Goal: Task Accomplishment & Management: Complete application form

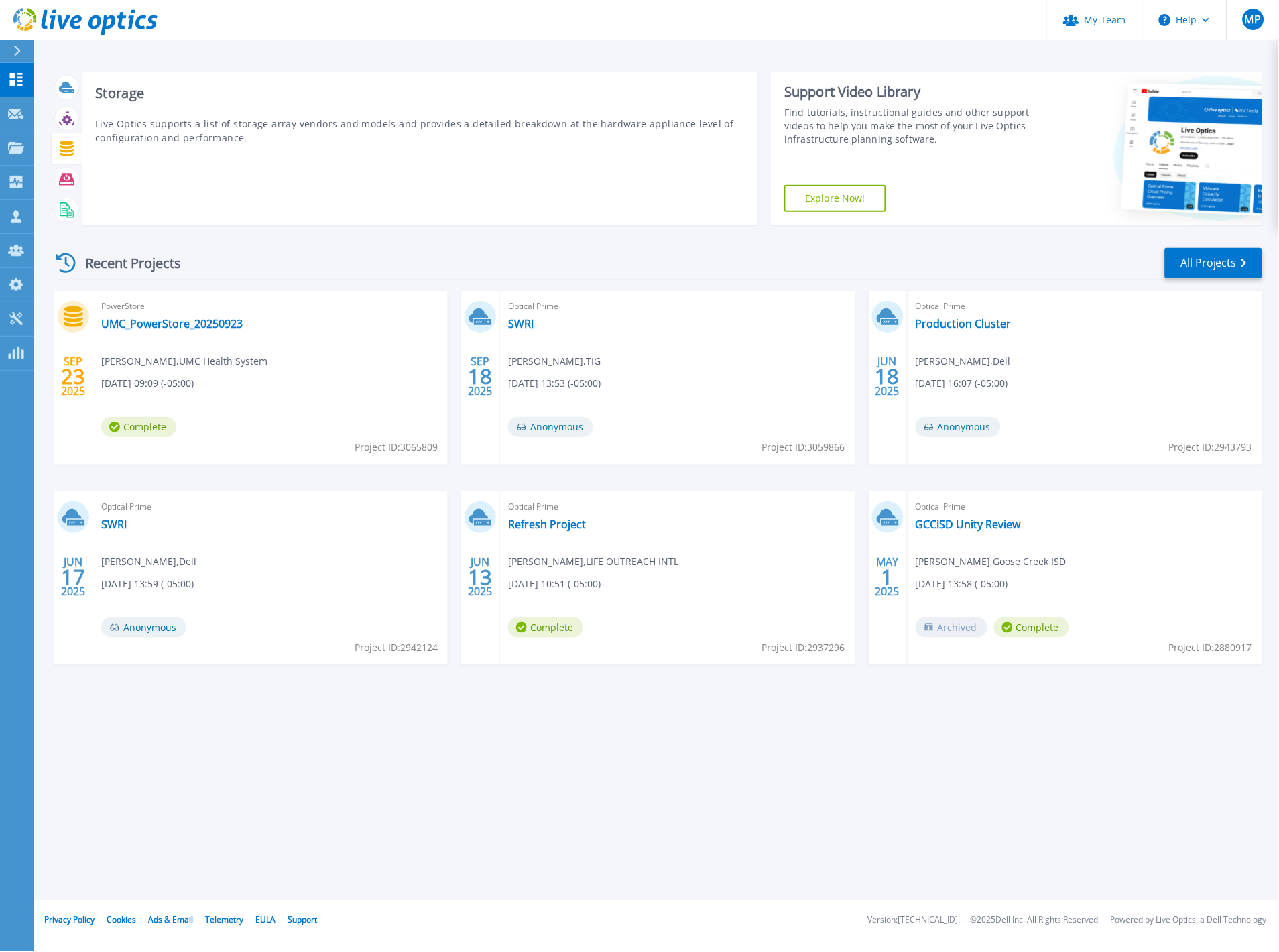
click at [61, 142] on icon at bounding box center [67, 149] width 16 height 16
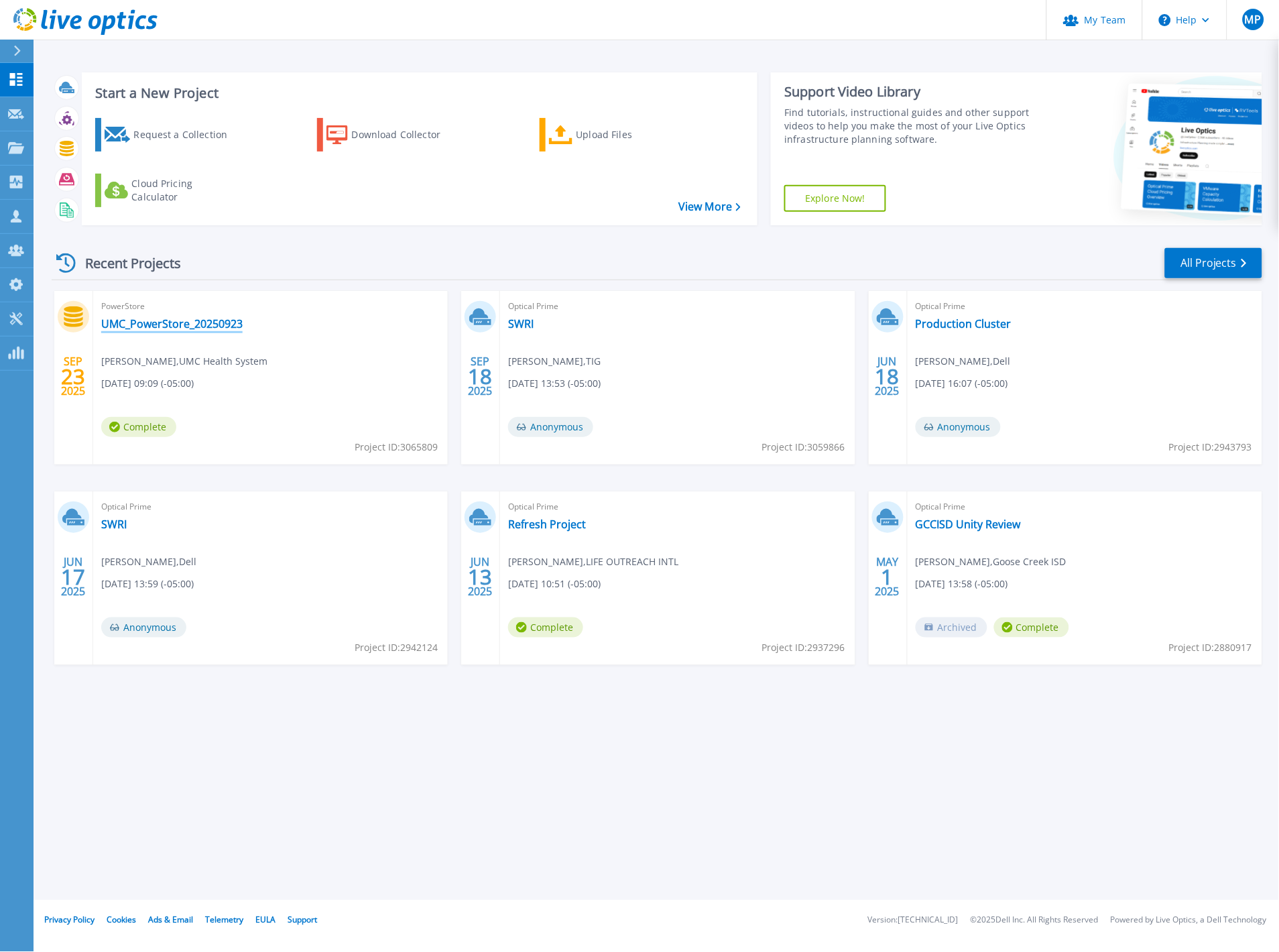
click at [151, 324] on link "UMC_PowerStore_20250923" at bounding box center [171, 323] width 141 height 13
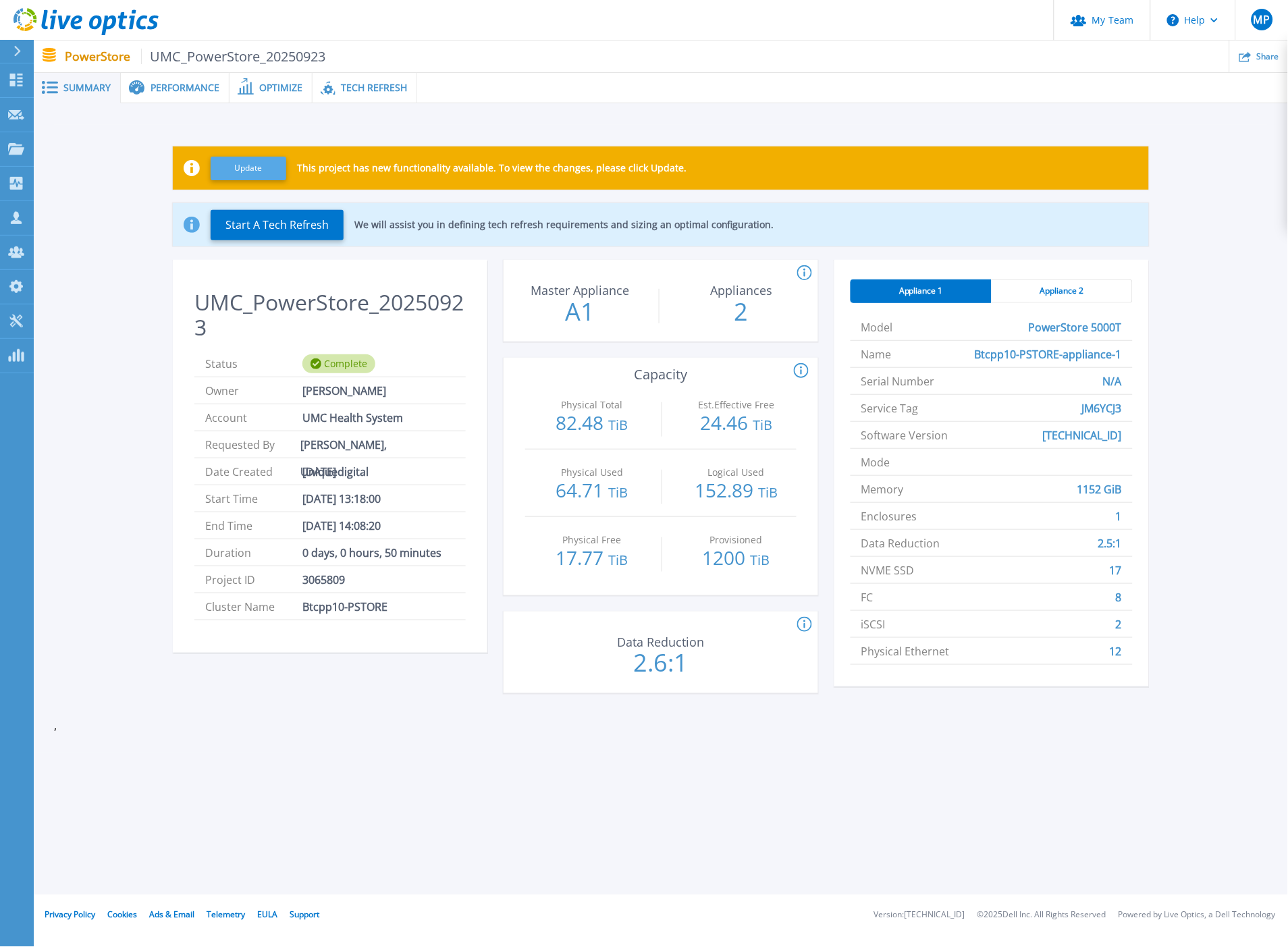
click at [247, 171] on button "Update" at bounding box center [248, 168] width 76 height 24
click at [20, 85] on icon at bounding box center [17, 79] width 13 height 13
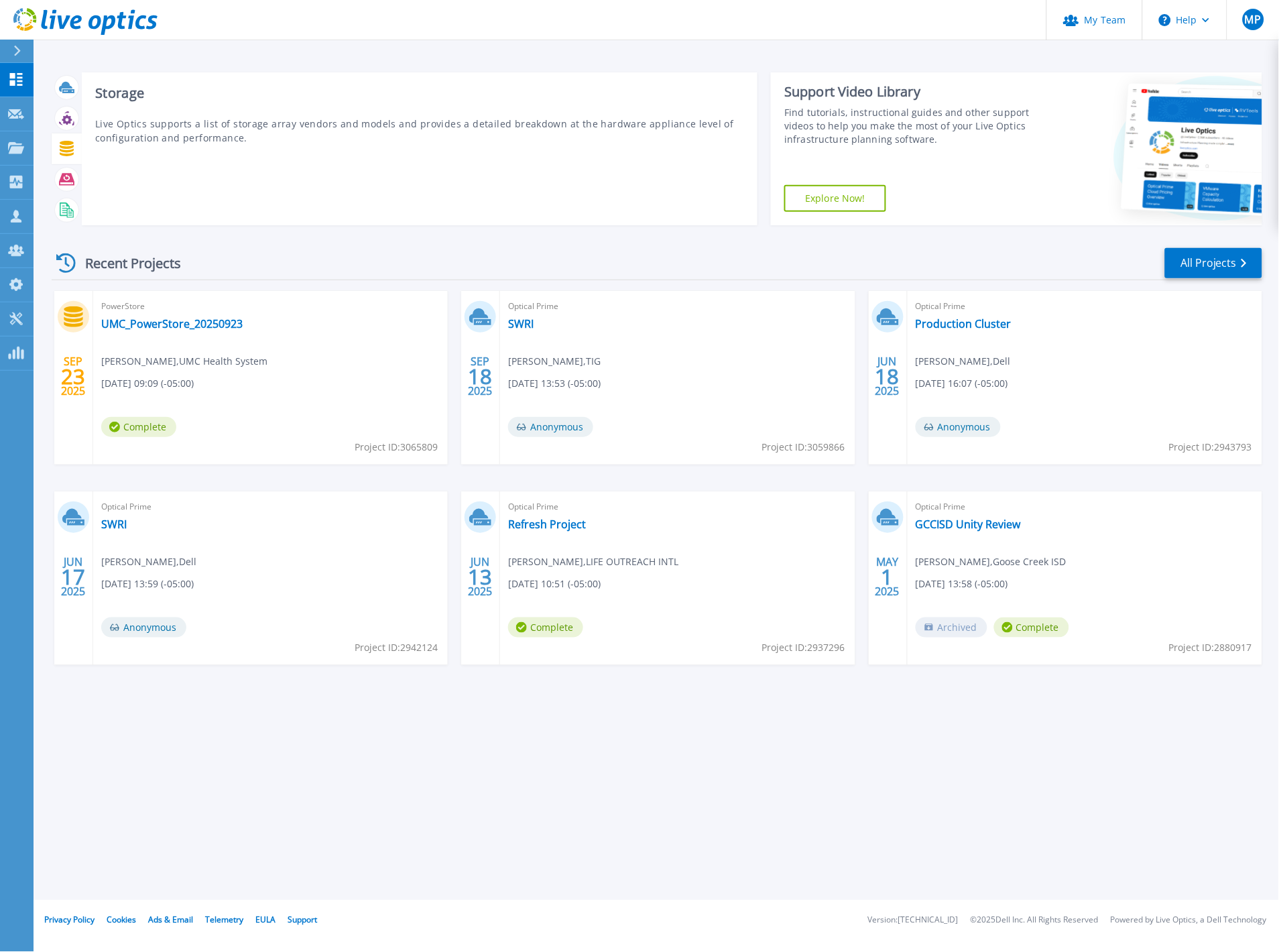
click at [69, 144] on icon at bounding box center [67, 149] width 14 height 16
click at [63, 149] on icon at bounding box center [67, 149] width 16 height 16
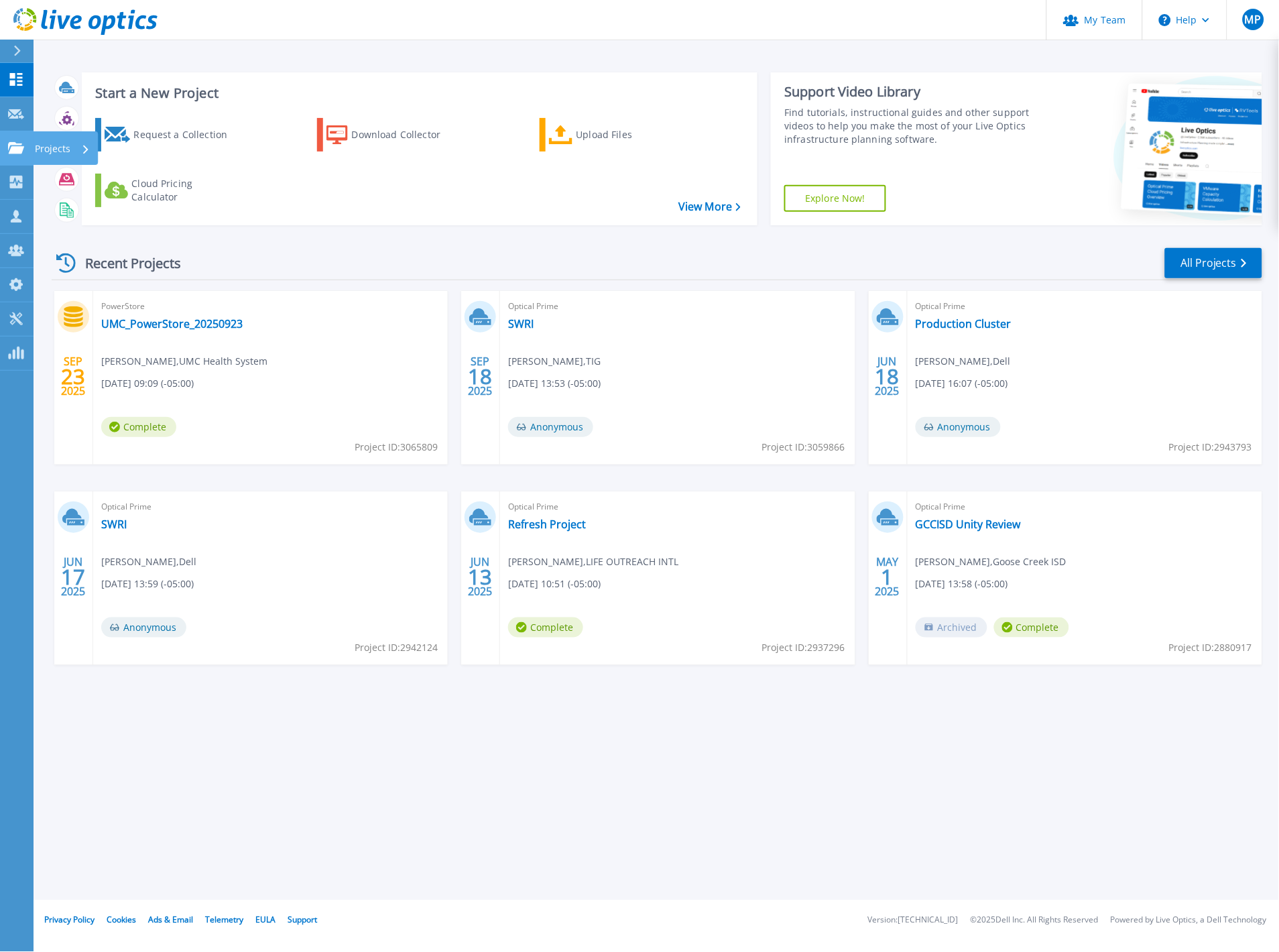
click at [14, 150] on icon at bounding box center [16, 147] width 16 height 11
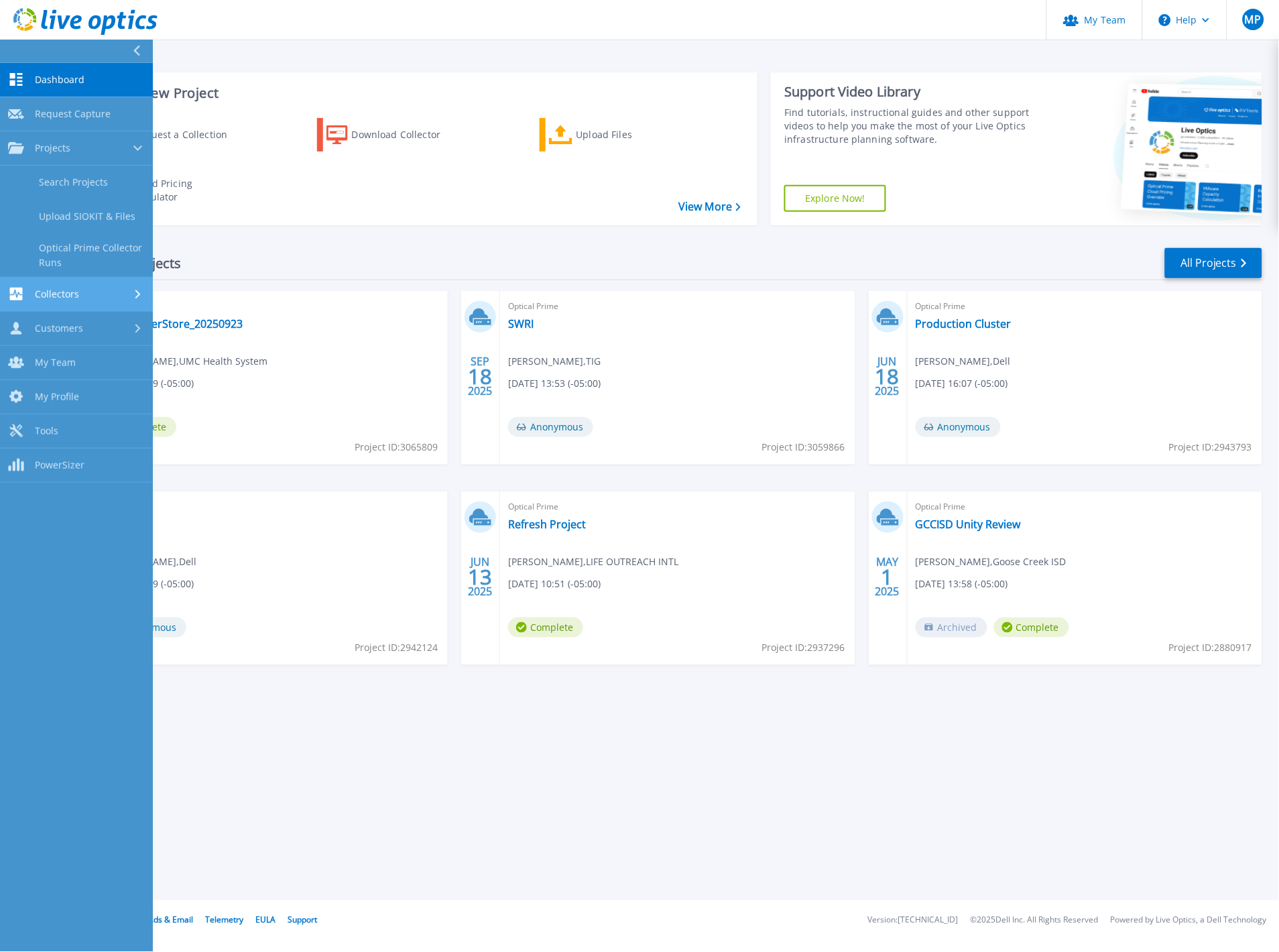
click at [29, 298] on div "Collectors" at bounding box center [43, 293] width 71 height 13
click at [61, 106] on link "Request Capture Request Capture" at bounding box center [76, 113] width 153 height 34
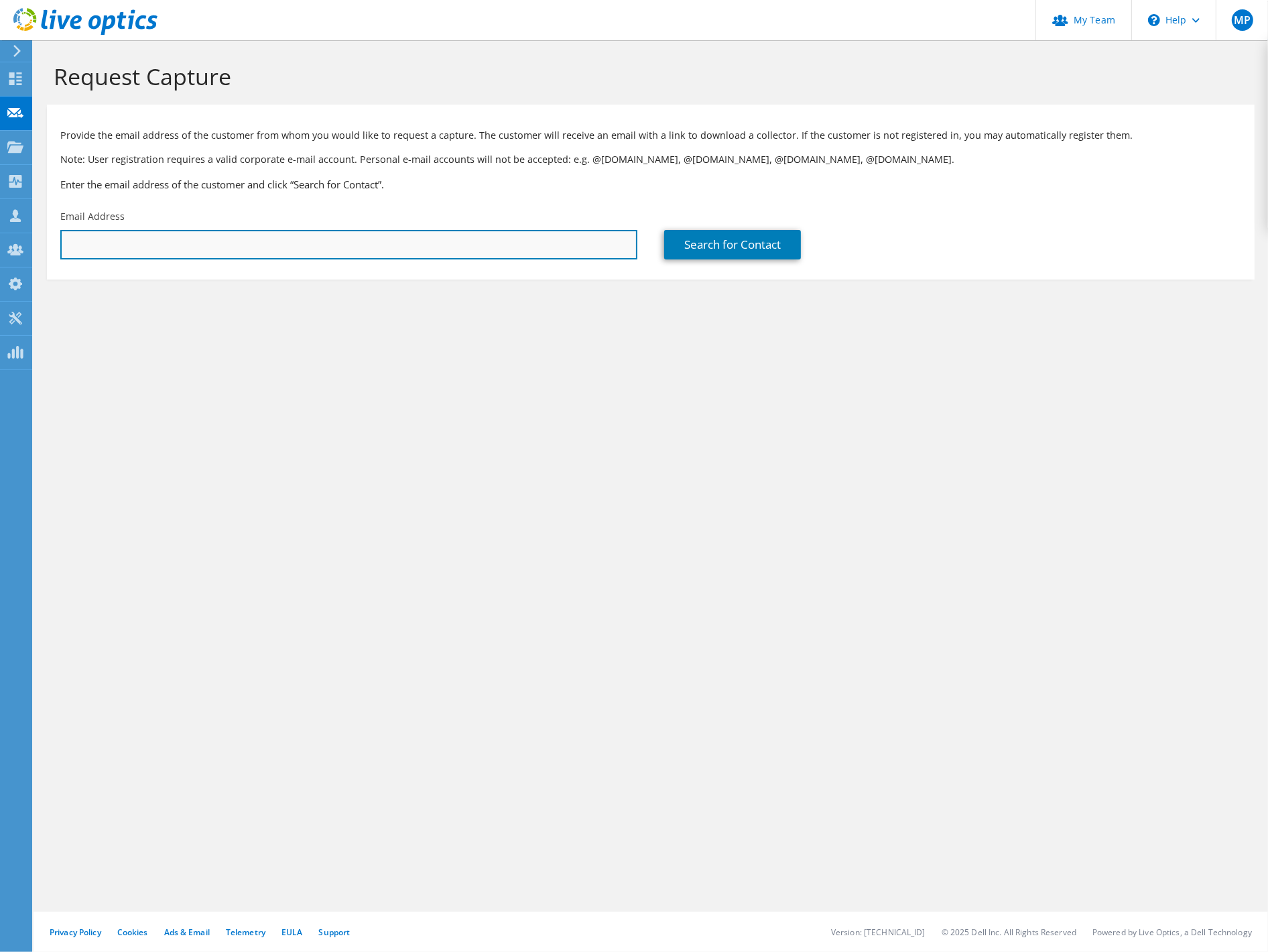
click at [518, 248] on input "text" at bounding box center [349, 245] width 577 height 29
type input "mmcfarlane@fmaalliance.com"
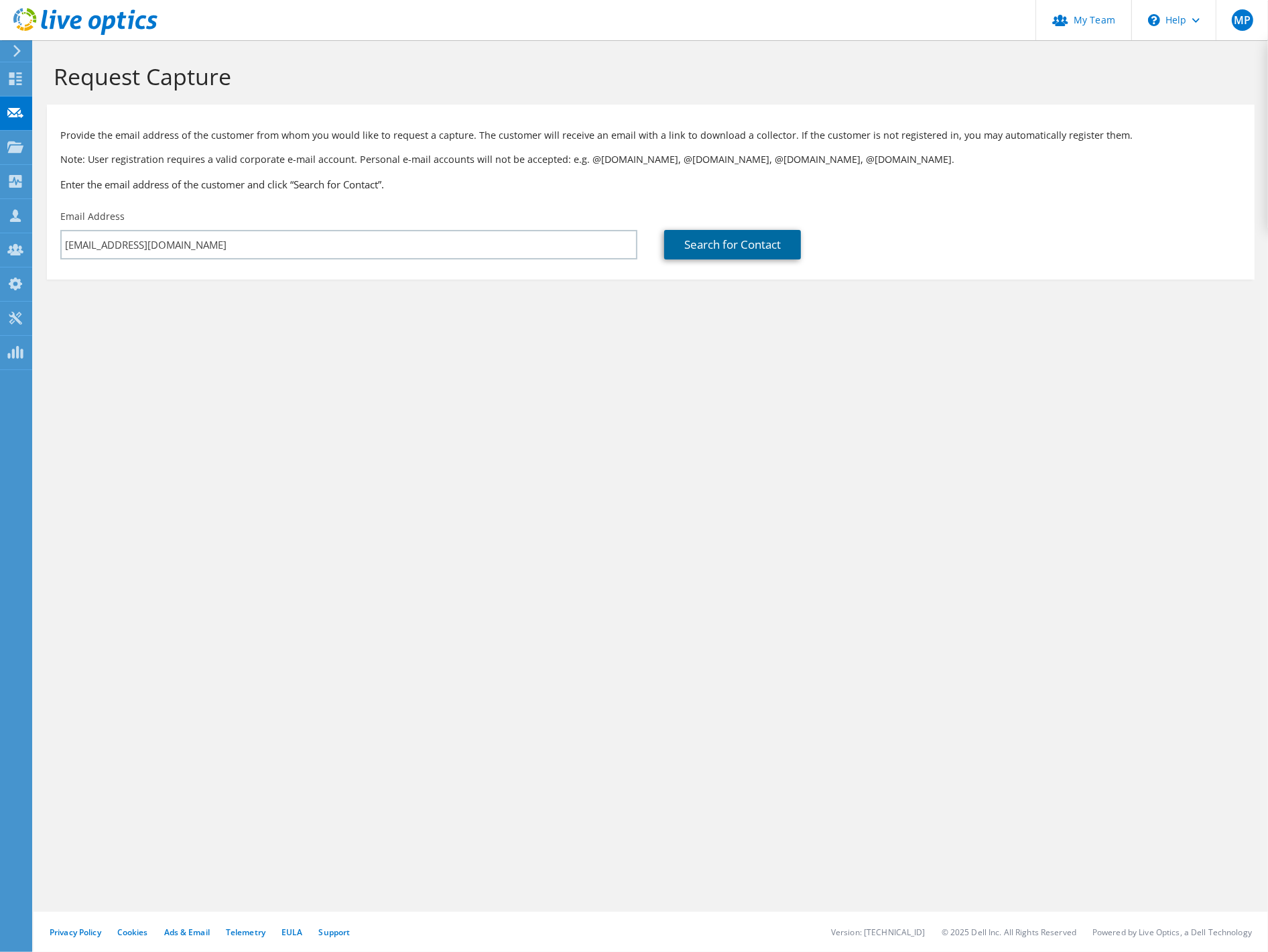
click at [736, 249] on link "Search for Contact" at bounding box center [732, 245] width 137 height 29
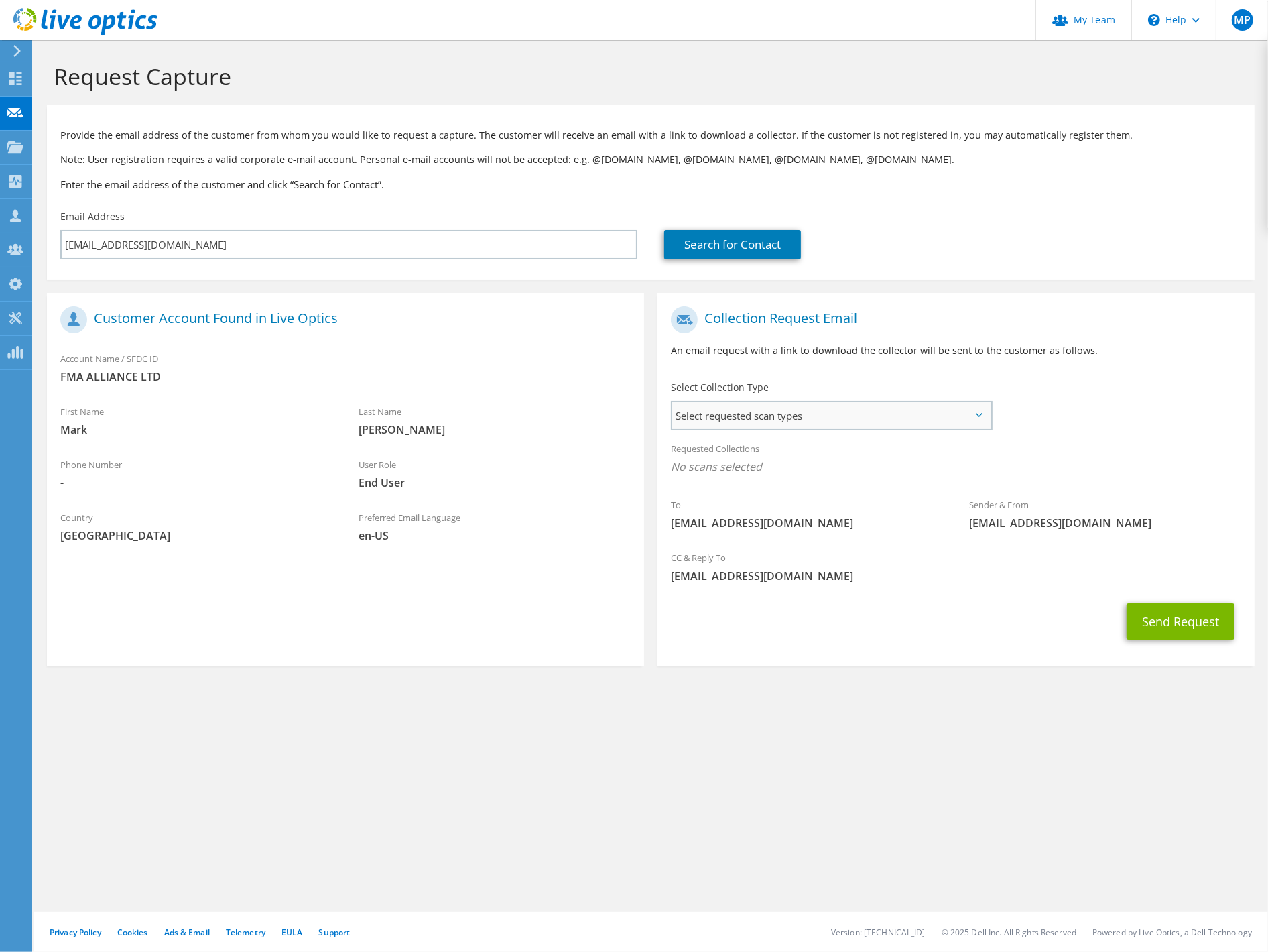
click at [913, 424] on span "Select requested scan types" at bounding box center [832, 415] width 319 height 27
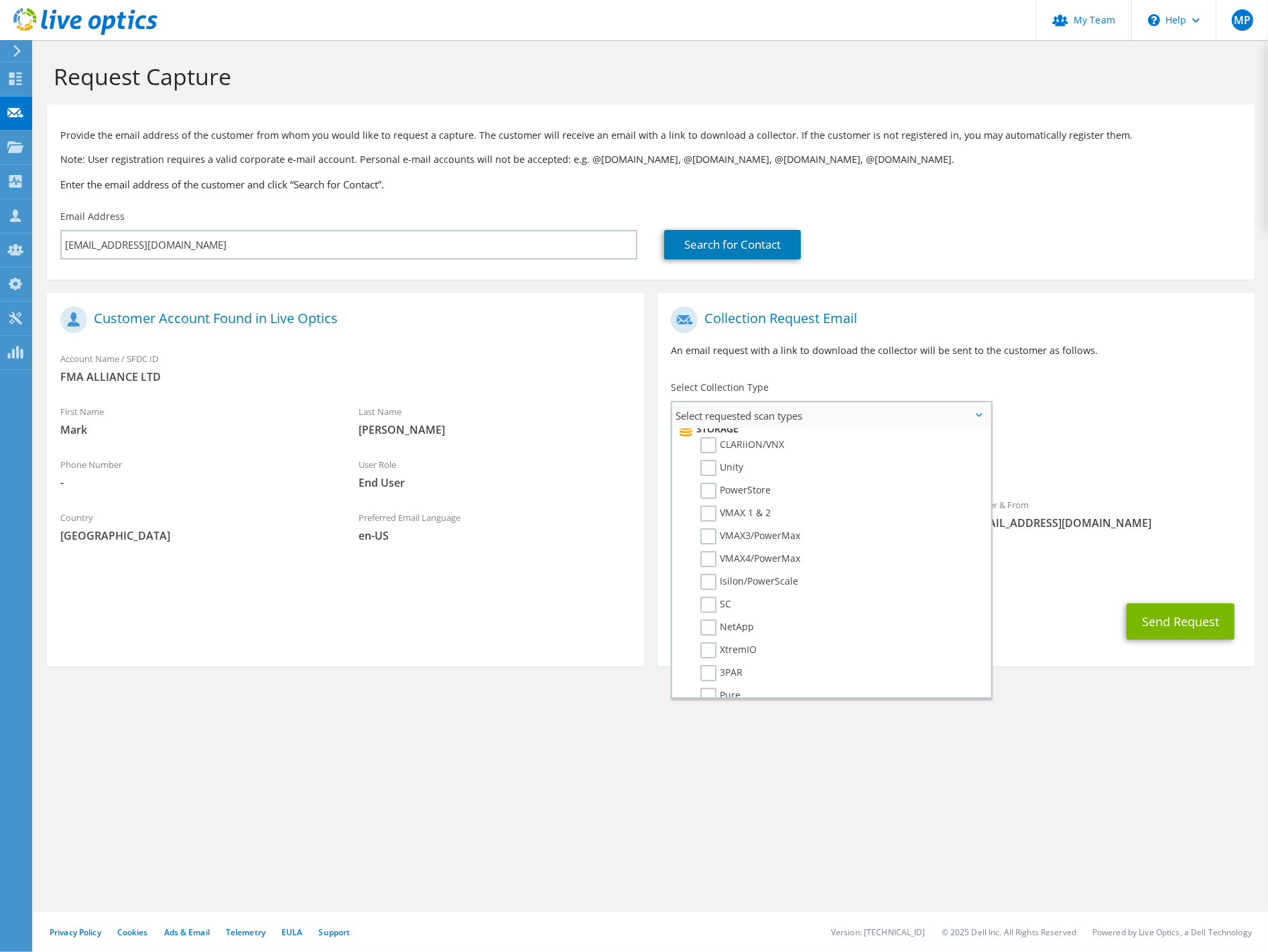
scroll to position [223, 0]
click at [713, 505] on label "PowerStore" at bounding box center [735, 513] width 70 height 16
click at [0, 0] on input "PowerStore" at bounding box center [0, 0] width 0 height 0
click at [1036, 440] on div "Requested Collections No scans selected PowerStore" at bounding box center [956, 461] width 597 height 54
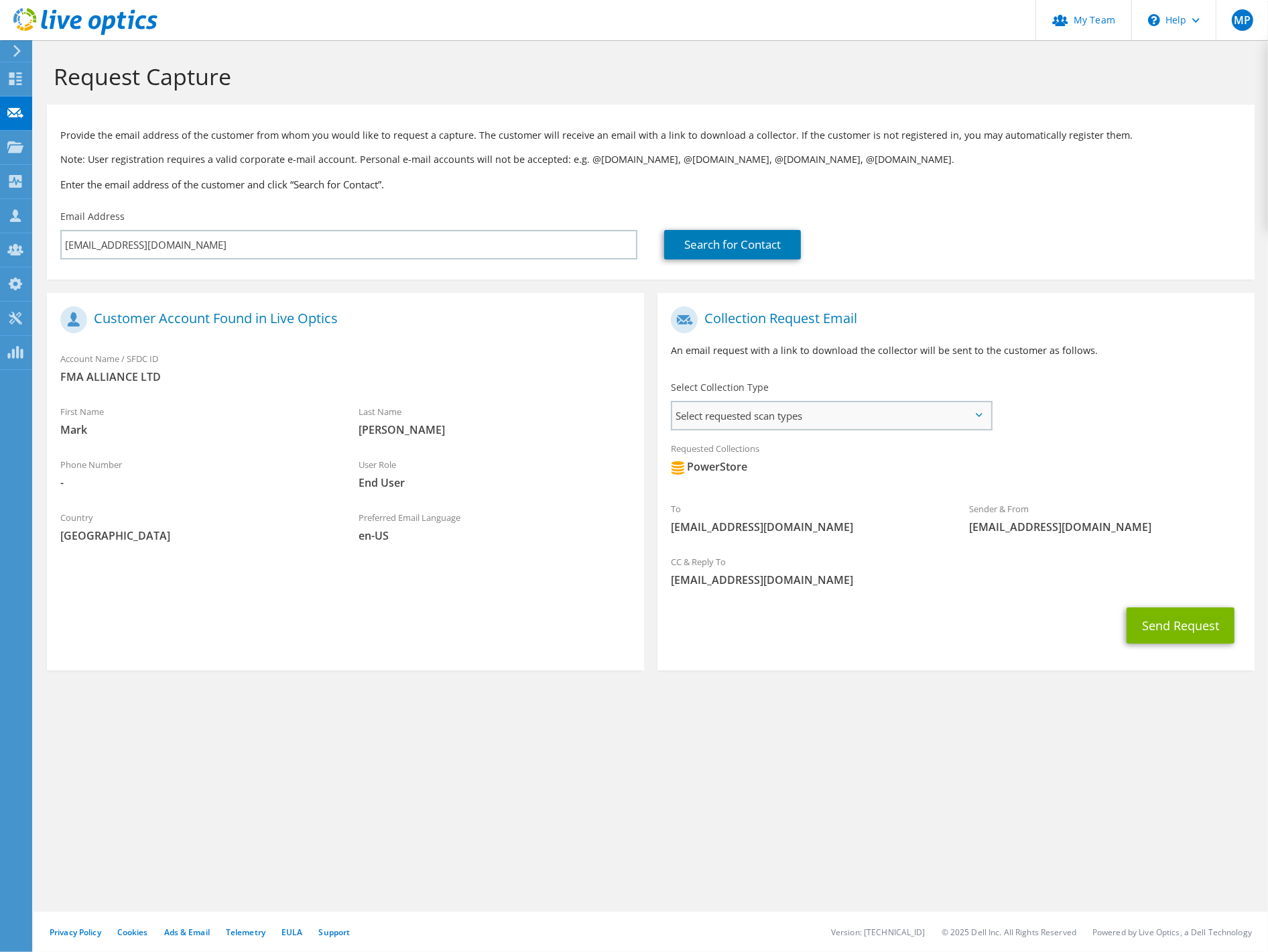
click at [859, 420] on span "Select requested scan types" at bounding box center [832, 415] width 319 height 27
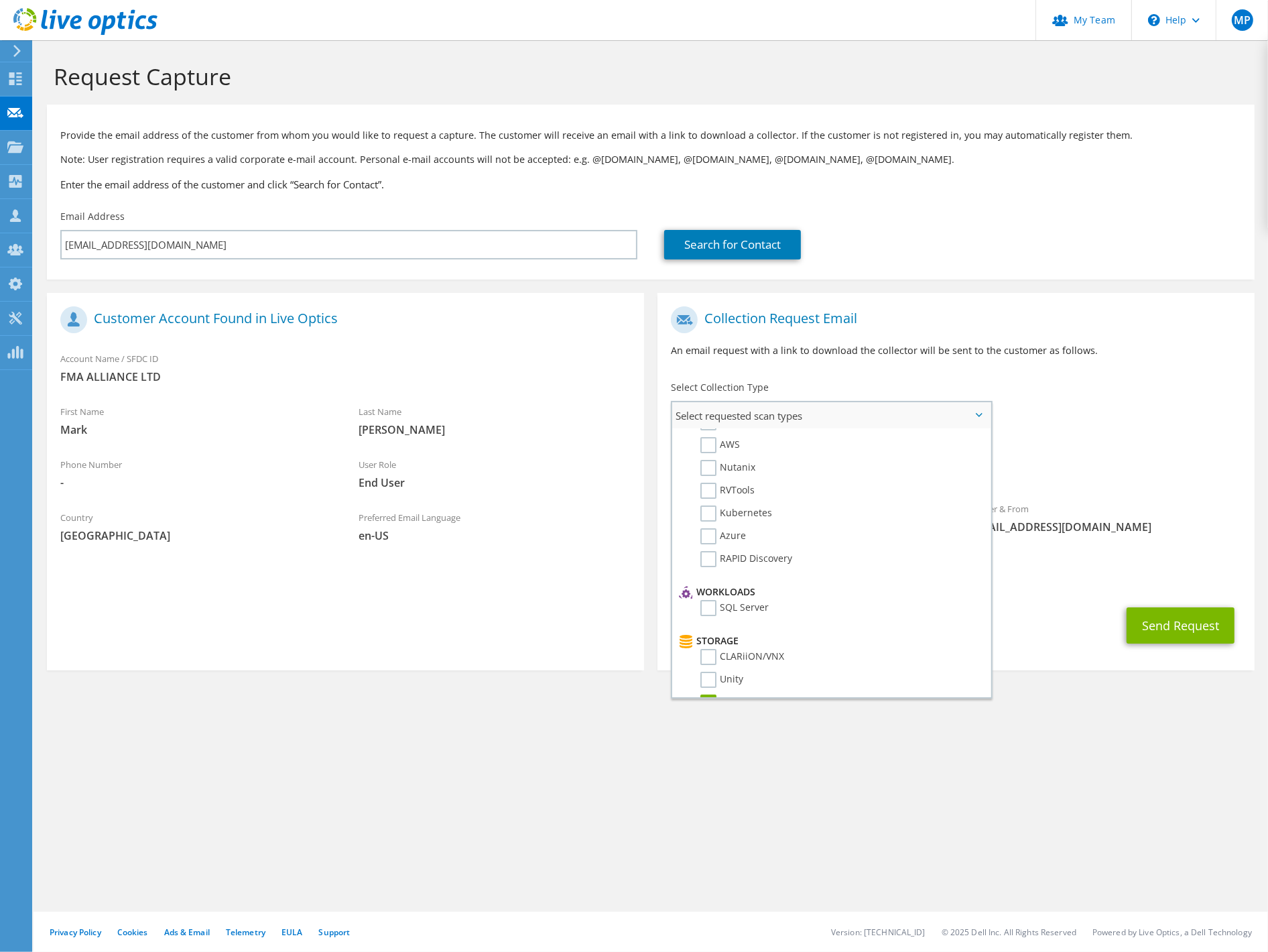
scroll to position [0, 0]
click at [997, 396] on div "Select Collection Type Select requested scan types Server Virtualization Optica…" at bounding box center [832, 404] width 349 height 61
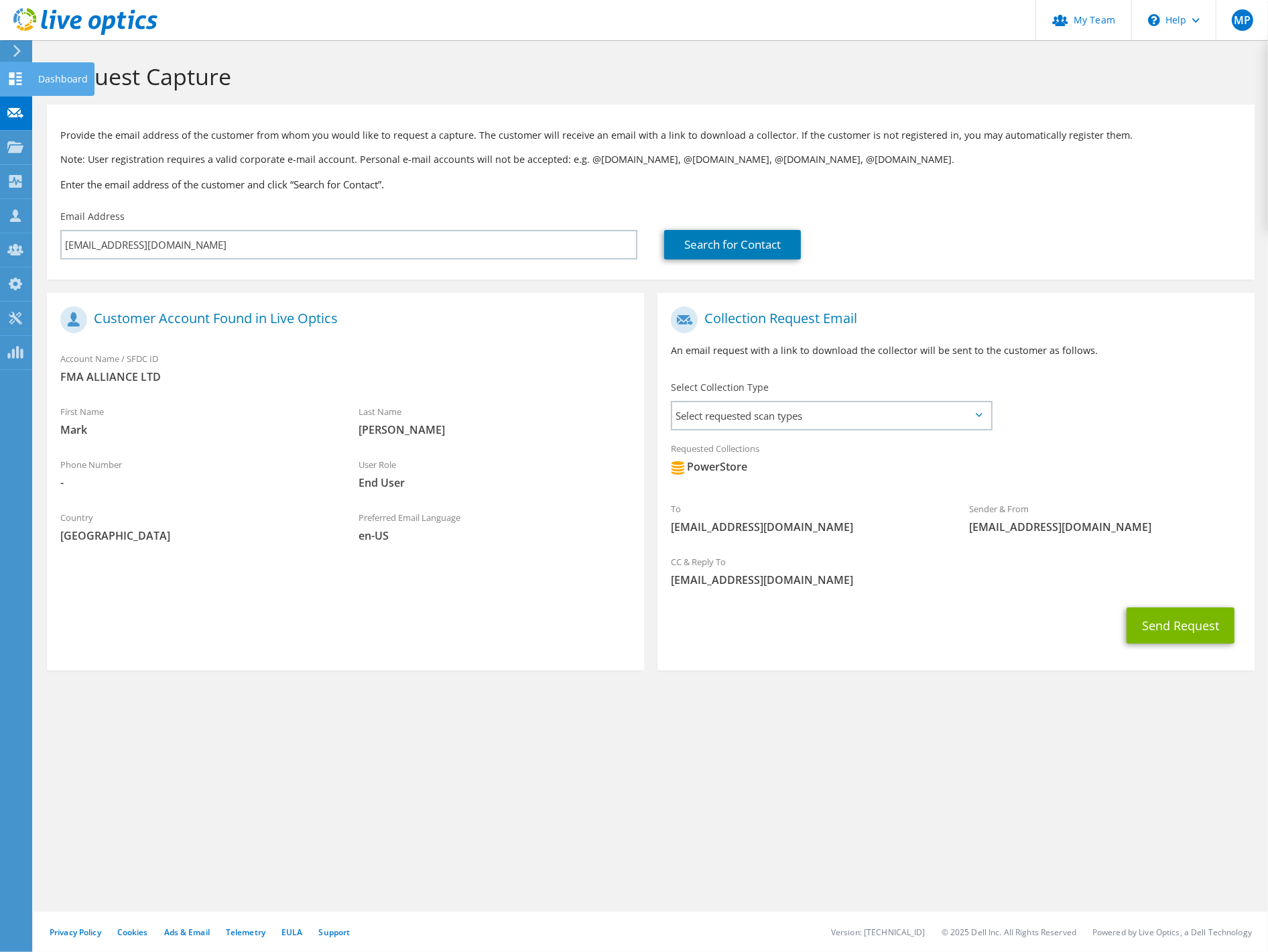
click at [16, 82] on use at bounding box center [16, 79] width 13 height 13
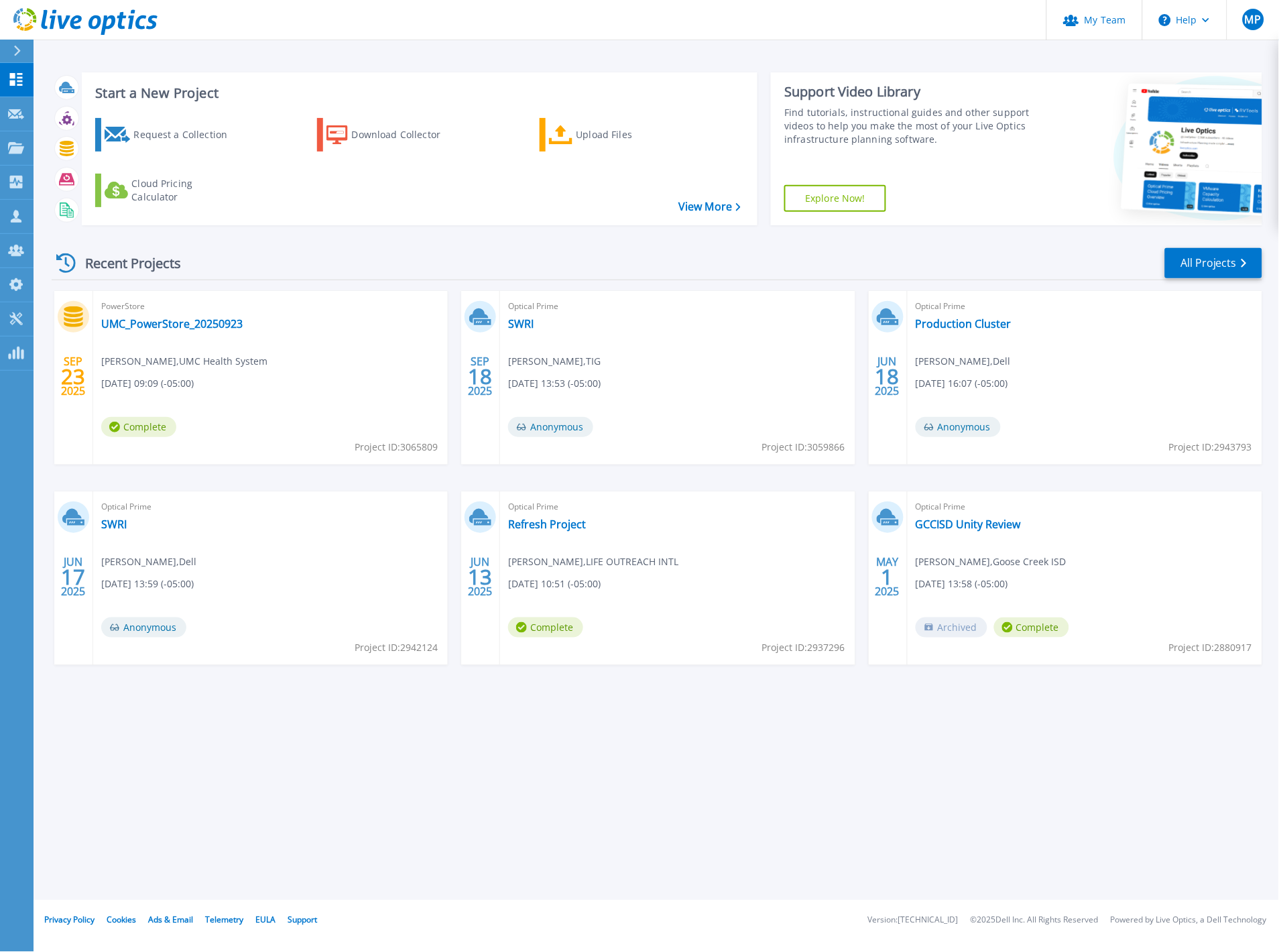
click at [175, 312] on span "PowerStore" at bounding box center [270, 306] width 338 height 15
click at [177, 322] on link "UMC_PowerStore_20250923" at bounding box center [171, 323] width 141 height 13
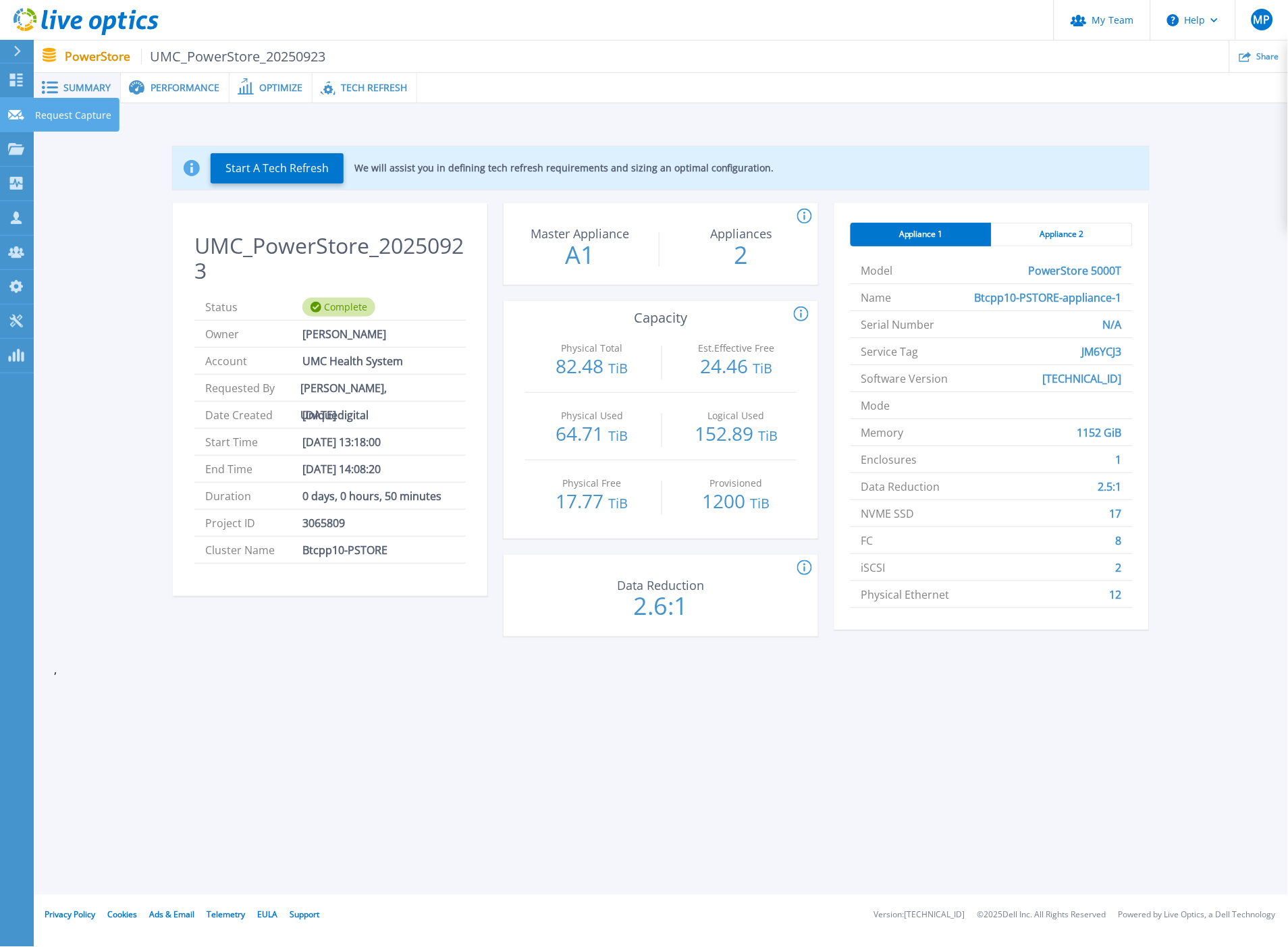
click at [12, 112] on icon at bounding box center [16, 115] width 17 height 10
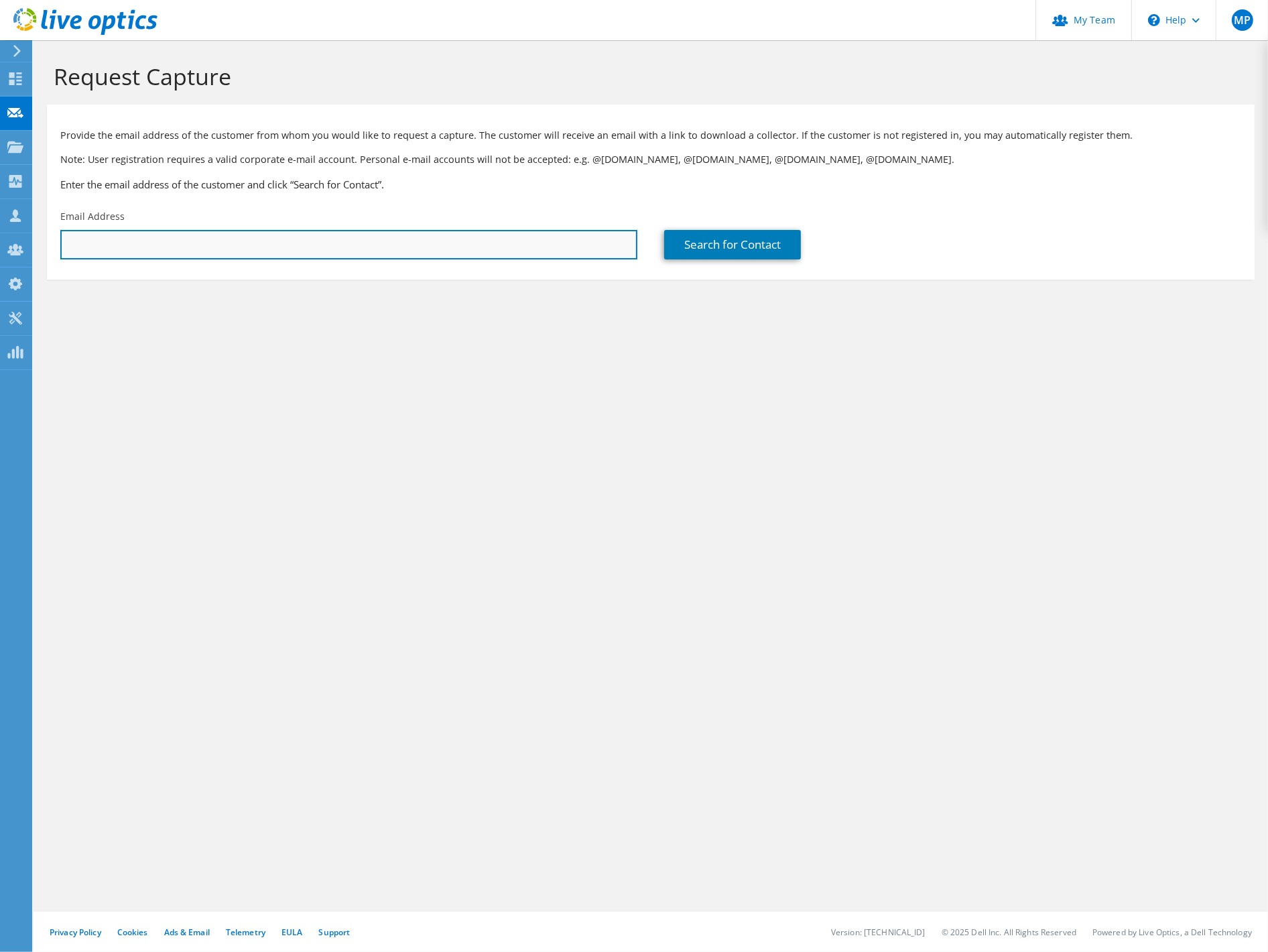
click at [191, 243] on input "text" at bounding box center [349, 245] width 577 height 29
type input "[EMAIL_ADDRESS][DOMAIN_NAME]"
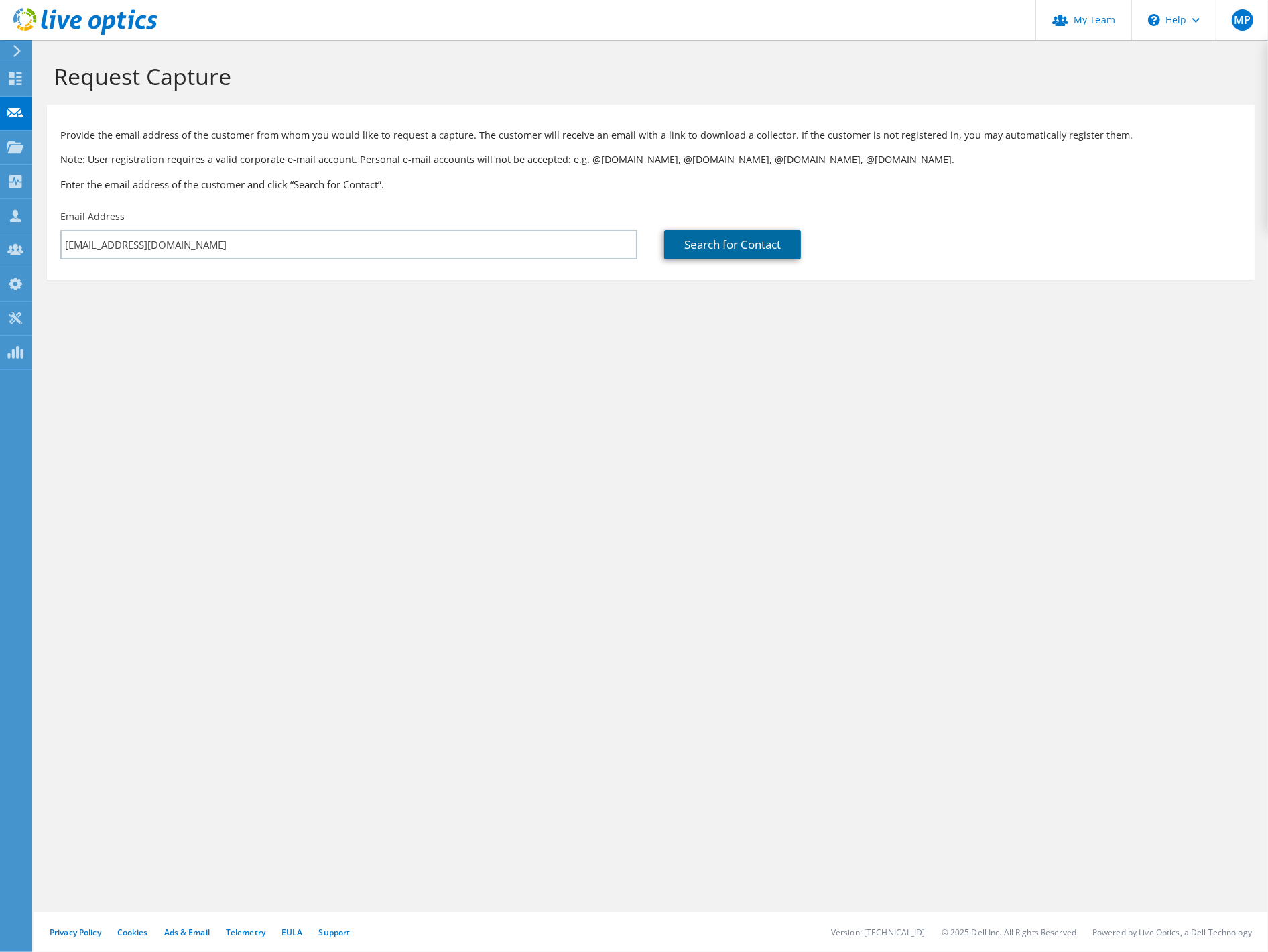
click at [714, 254] on link "Search for Contact" at bounding box center [732, 245] width 137 height 29
